Goal: Browse casually

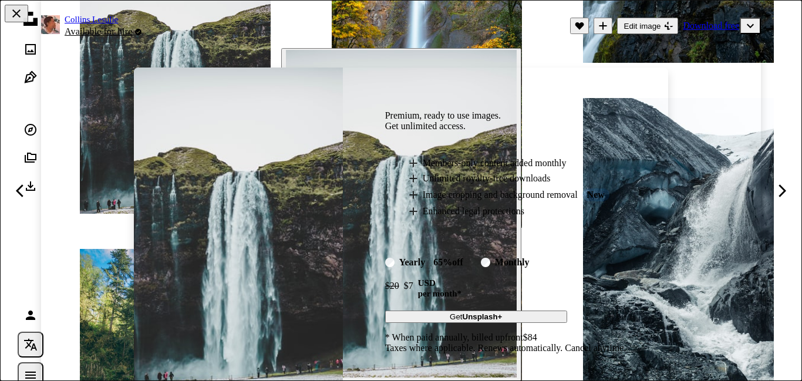
scroll to position [53, 0]
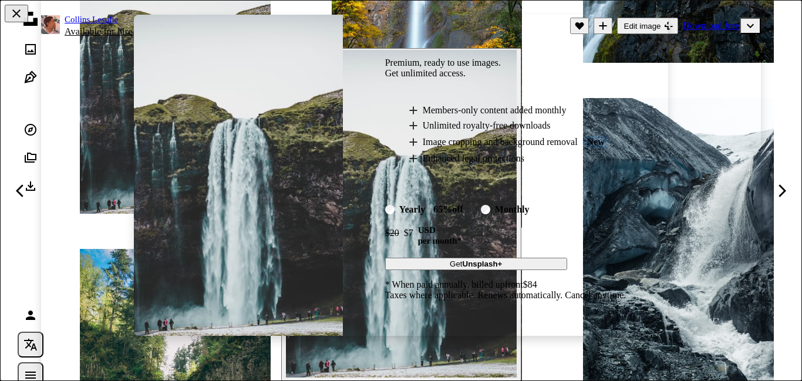
click at [153, 120] on img at bounding box center [238, 176] width 209 height 322
click at [33, 157] on div "An X shape Premium, ready to use images. Get unlimited access. A plus sign Memb…" at bounding box center [401, 190] width 802 height 381
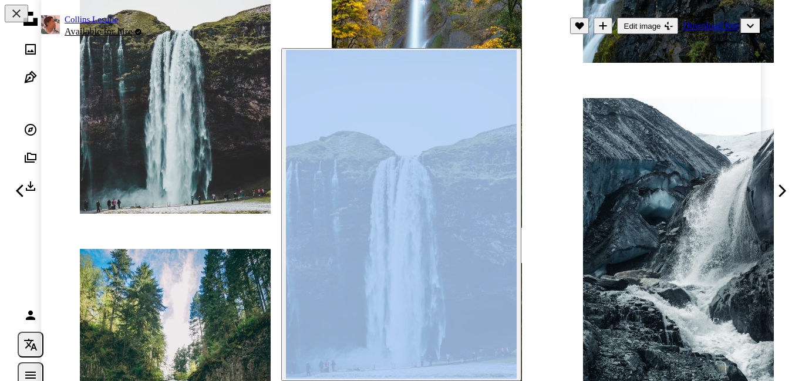
click at [33, 159] on link "Chevron left" at bounding box center [20, 191] width 41 height 113
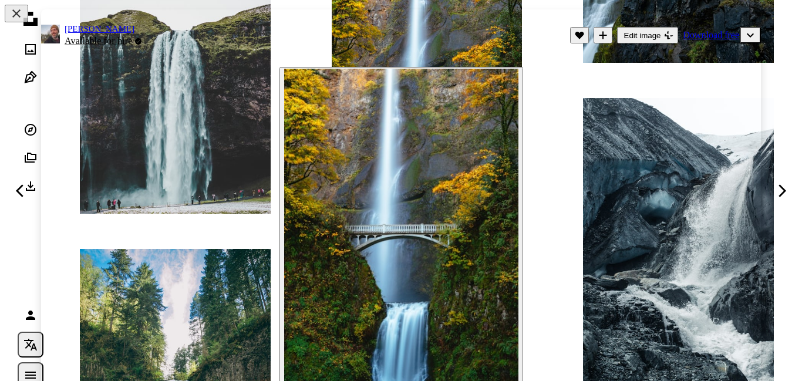
click at [16, 263] on div "An X shape Chevron left Chevron right [PERSON_NAME] Available for hire A checkm…" at bounding box center [401, 190] width 802 height 381
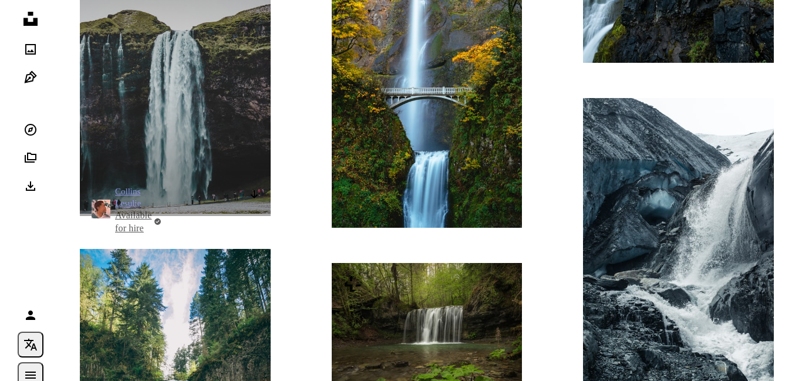
click at [137, 166] on img at bounding box center [175, 78] width 191 height 271
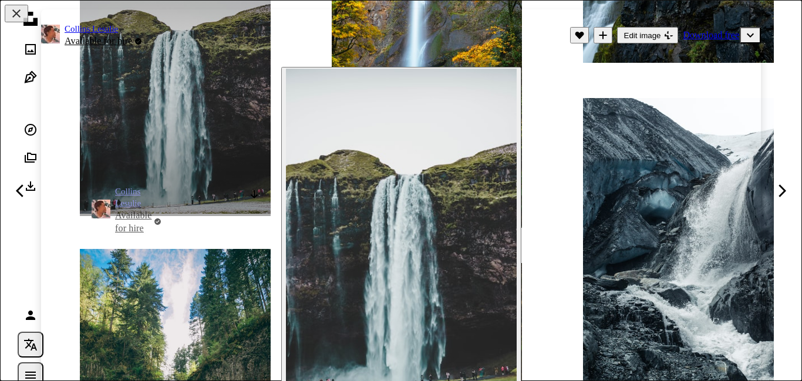
click at [137, 166] on div "Zoom in" at bounding box center [401, 233] width 720 height 345
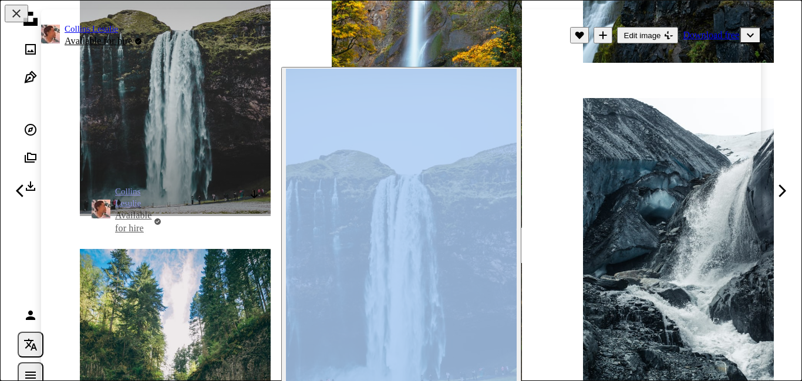
click at [137, 166] on div "Zoom in" at bounding box center [401, 233] width 720 height 345
